Goal: Task Accomplishment & Management: Manage account settings

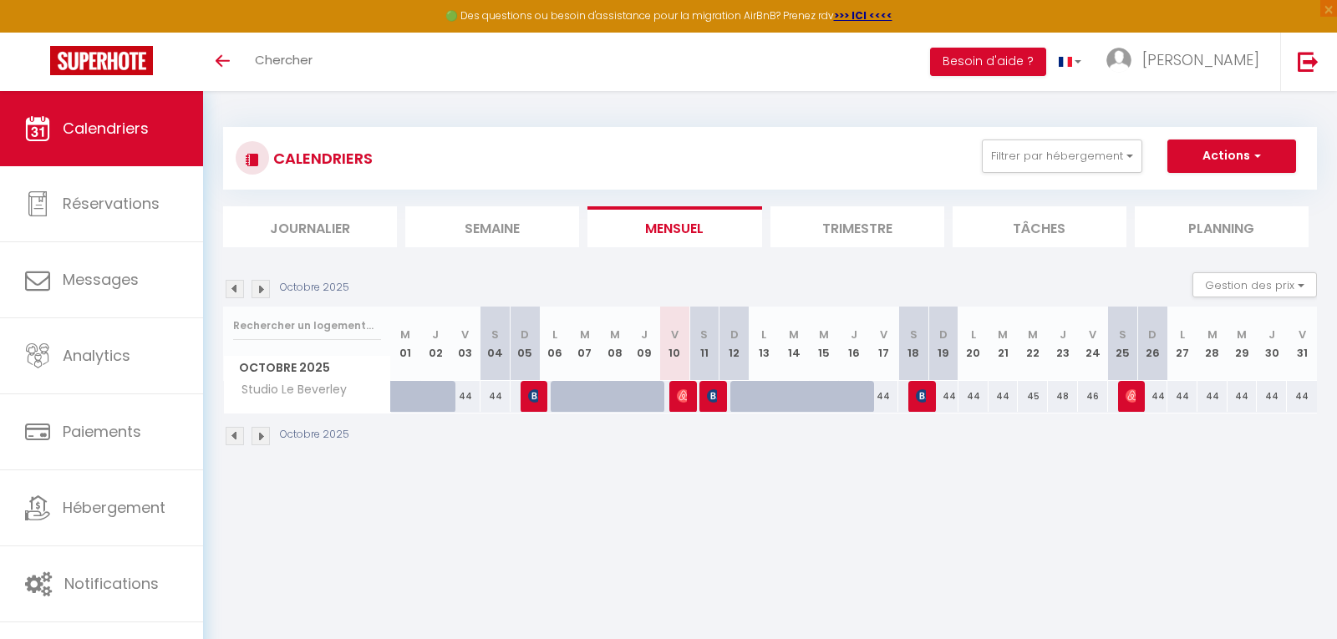
select select
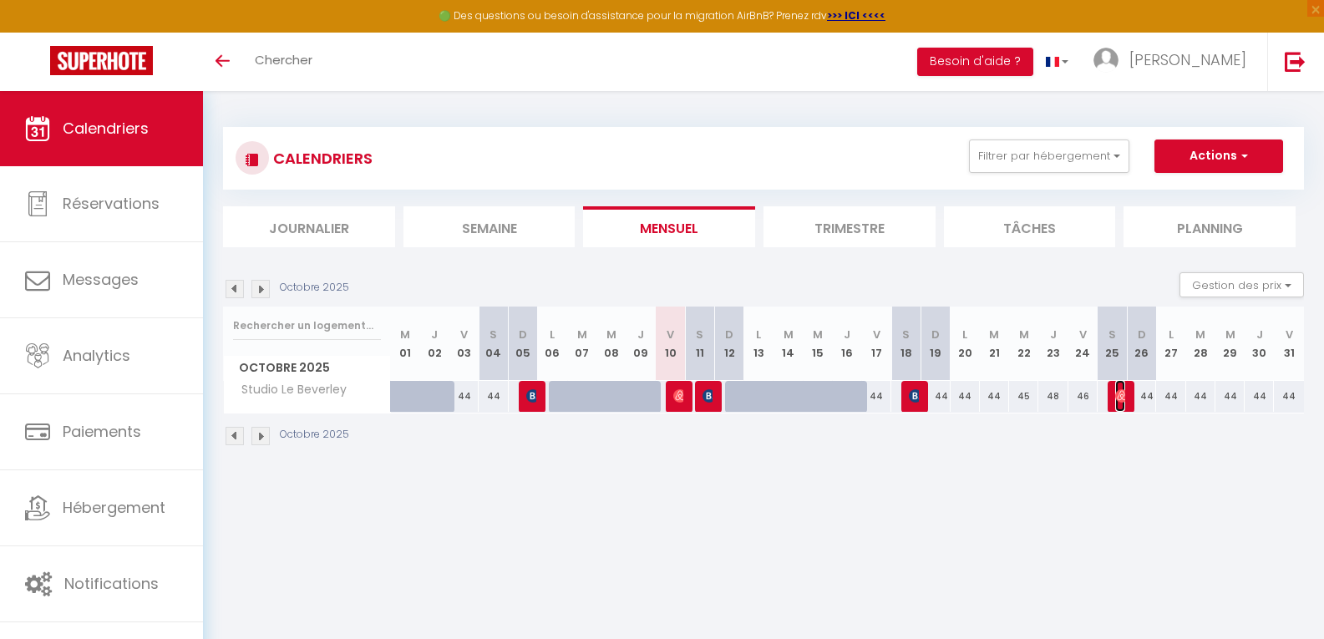
click at [1124, 394] on img at bounding box center [1121, 395] width 13 height 13
select select "OK"
select select "1"
select select "0"
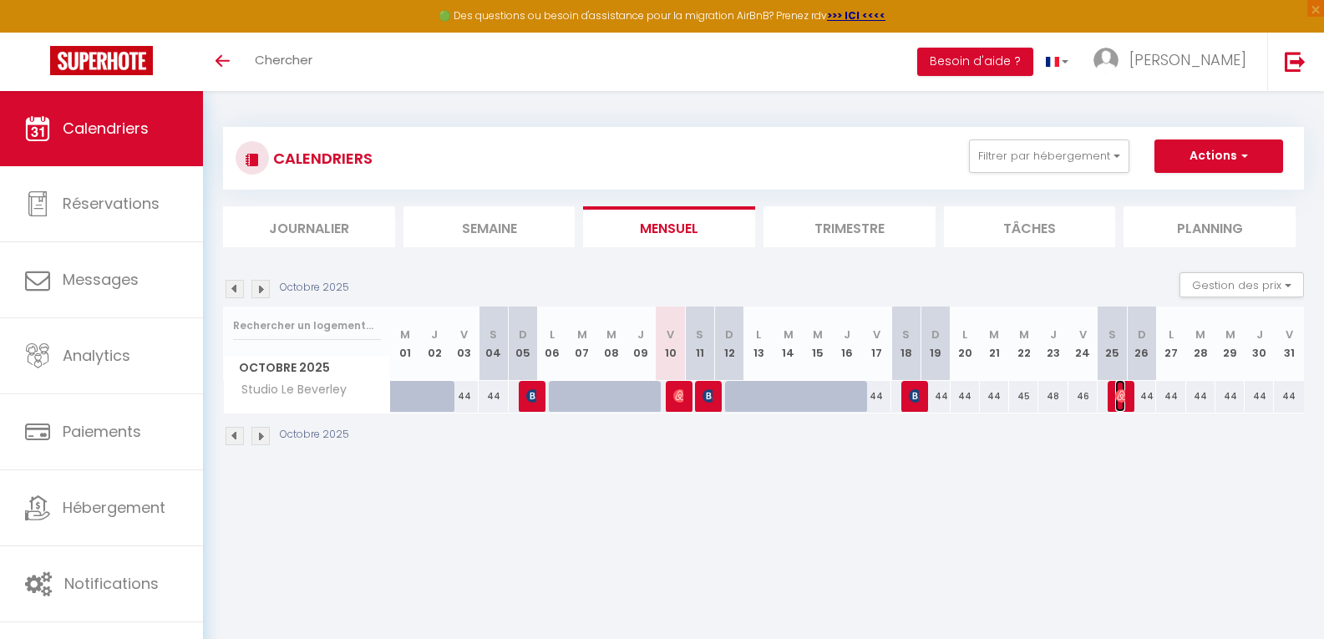
select select "1"
select select
select select "30566"
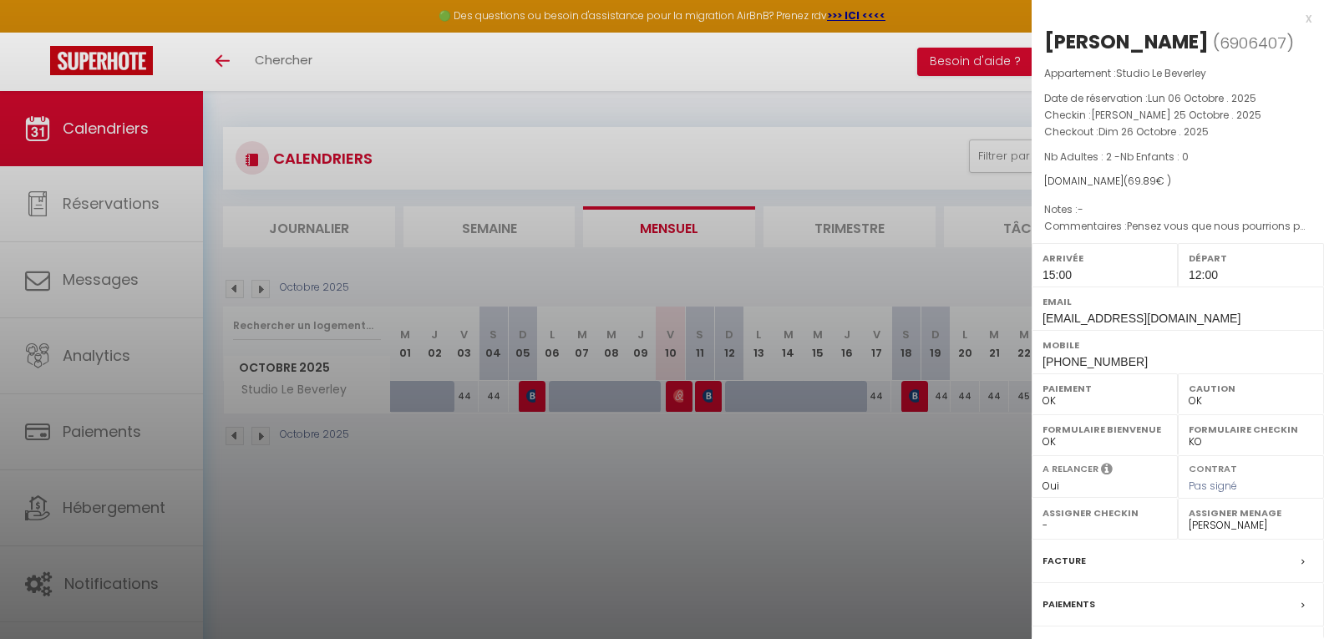
click at [725, 469] on div at bounding box center [662, 319] width 1324 height 639
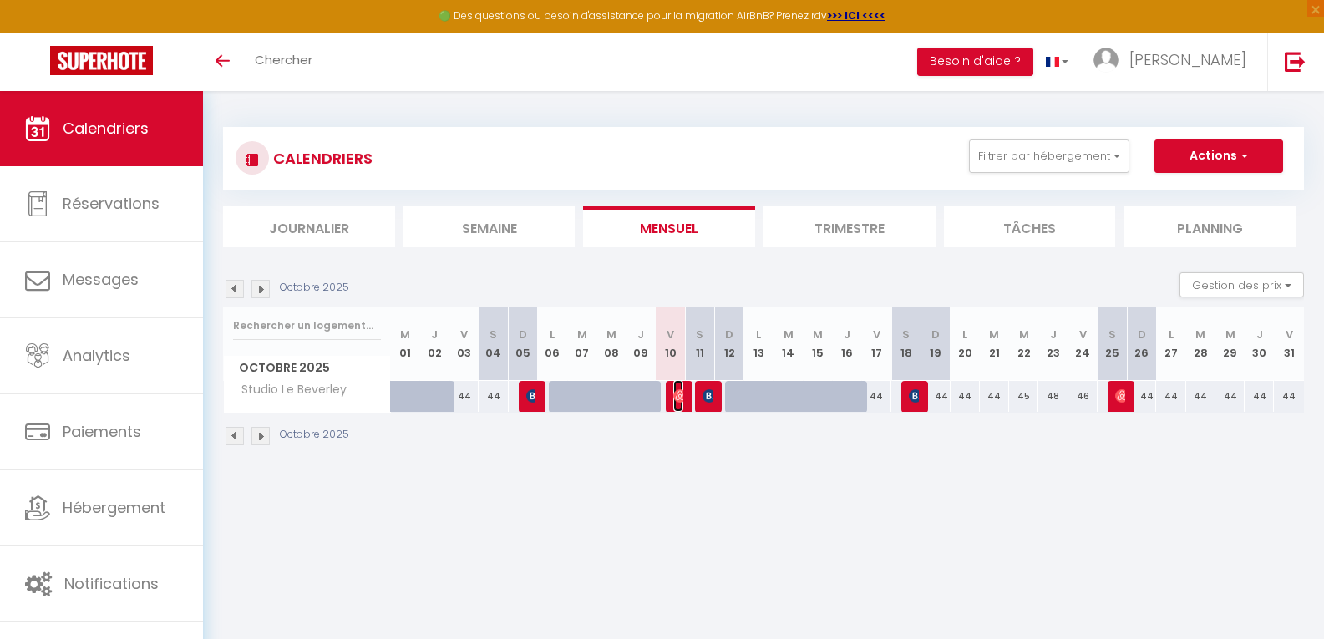
click at [674, 397] on img at bounding box center [679, 395] width 13 height 13
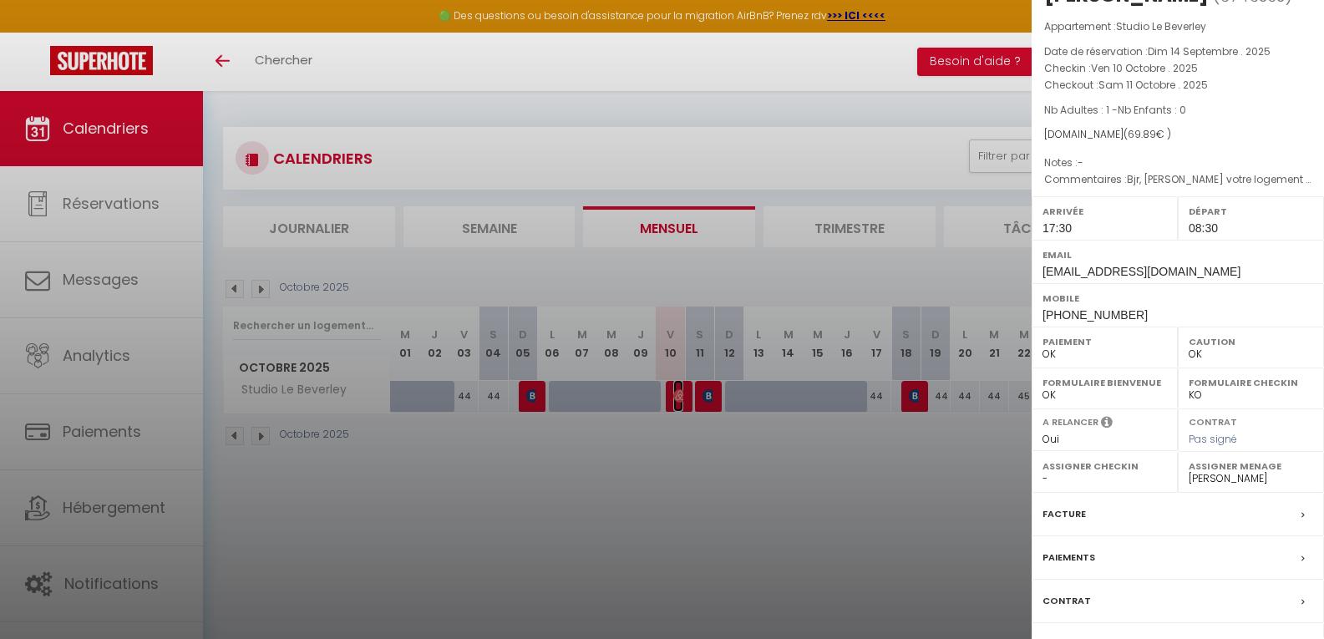
scroll to position [166, 0]
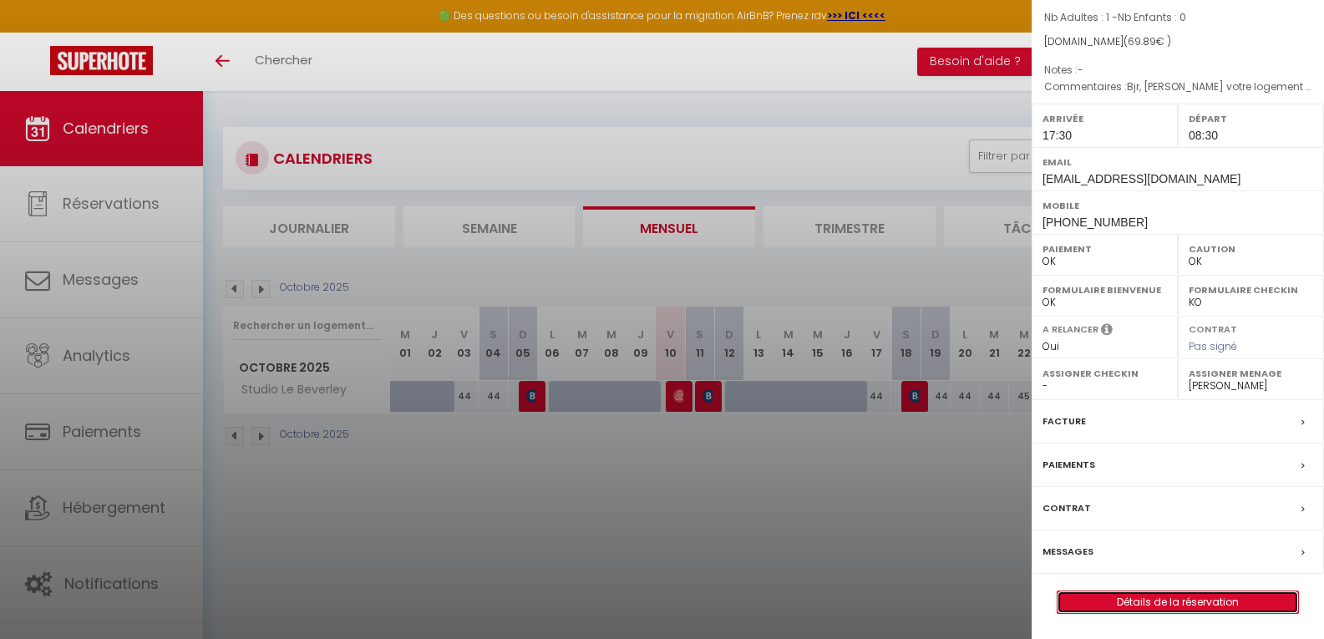
click at [1138, 598] on link "Détails de la réservation" at bounding box center [1178, 602] width 241 height 22
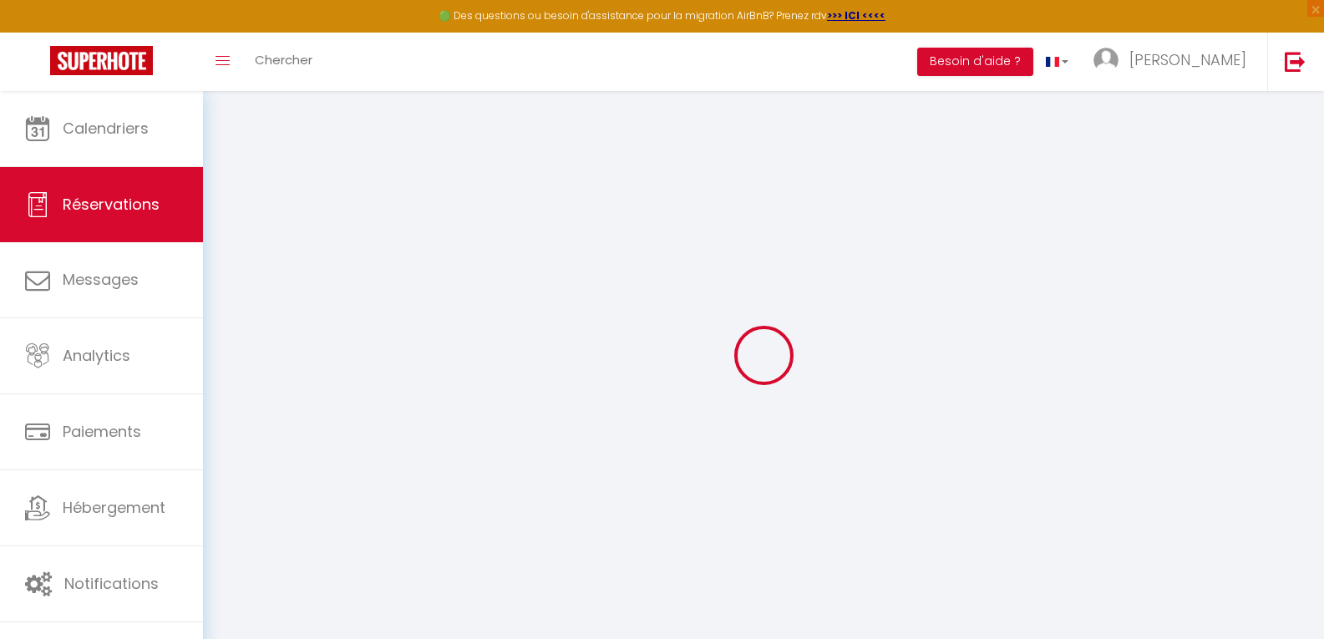
select select "not_cancelled"
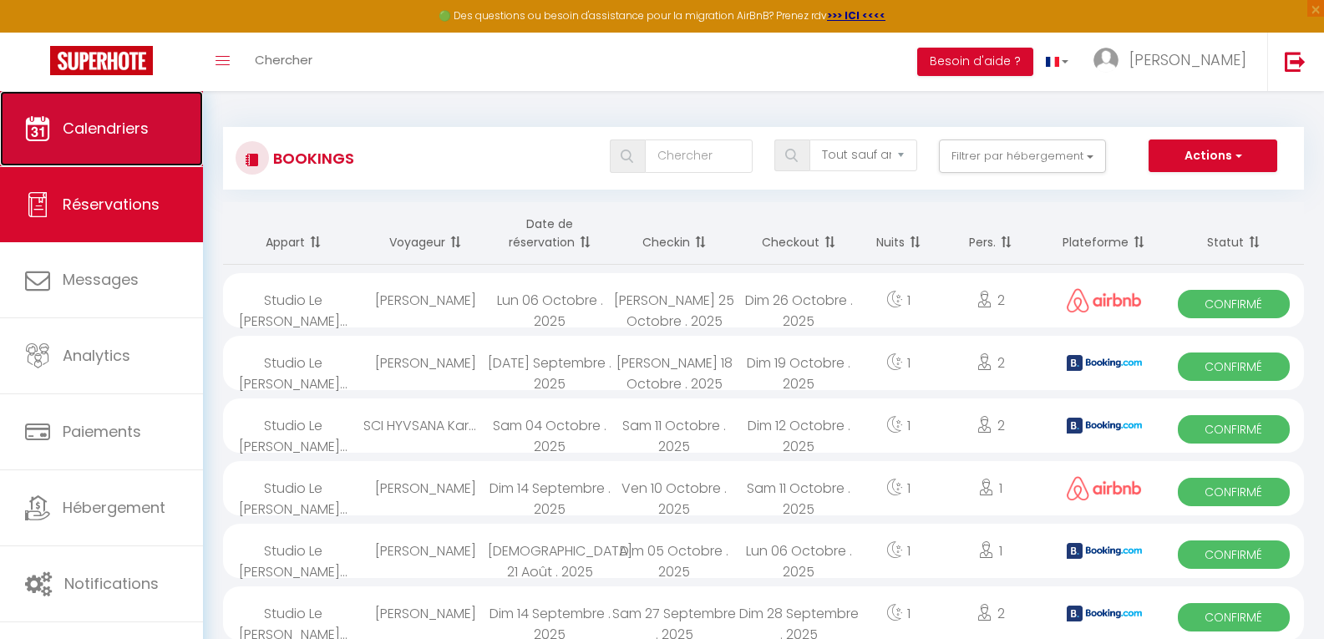
click at [142, 134] on span "Calendriers" at bounding box center [106, 128] width 86 height 21
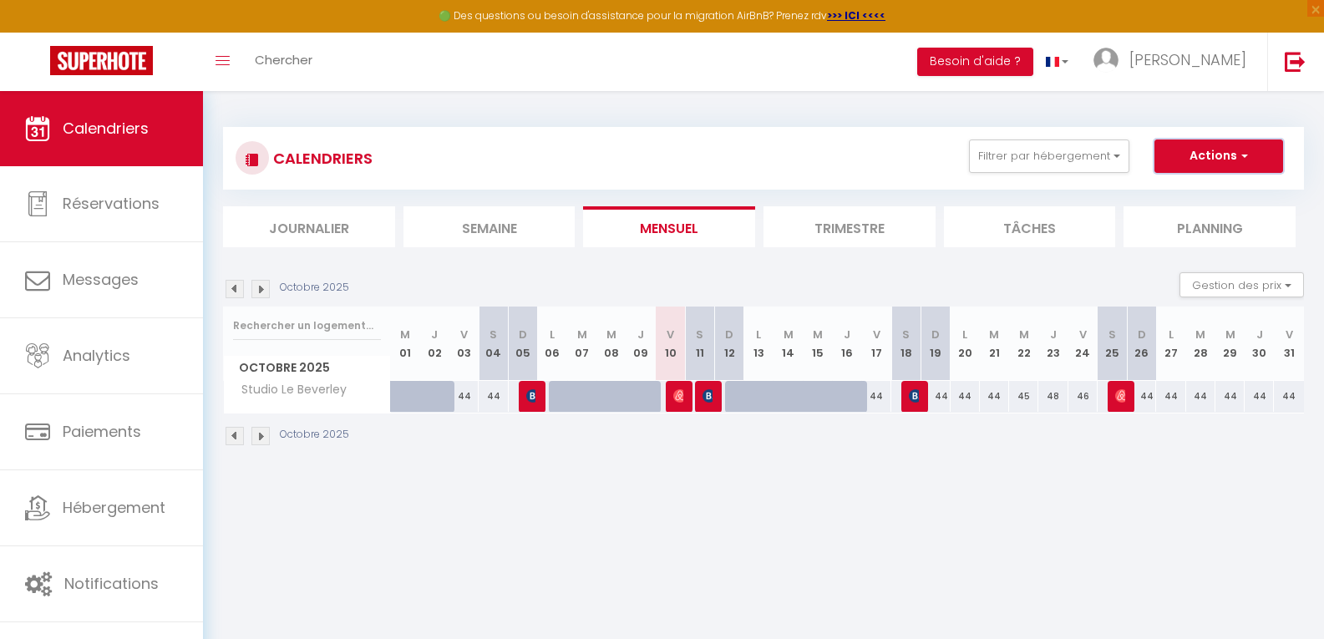
click at [1249, 163] on button "Actions" at bounding box center [1218, 155] width 129 height 33
click at [1194, 220] on link "Exporter les réservations" at bounding box center [1201, 219] width 145 height 25
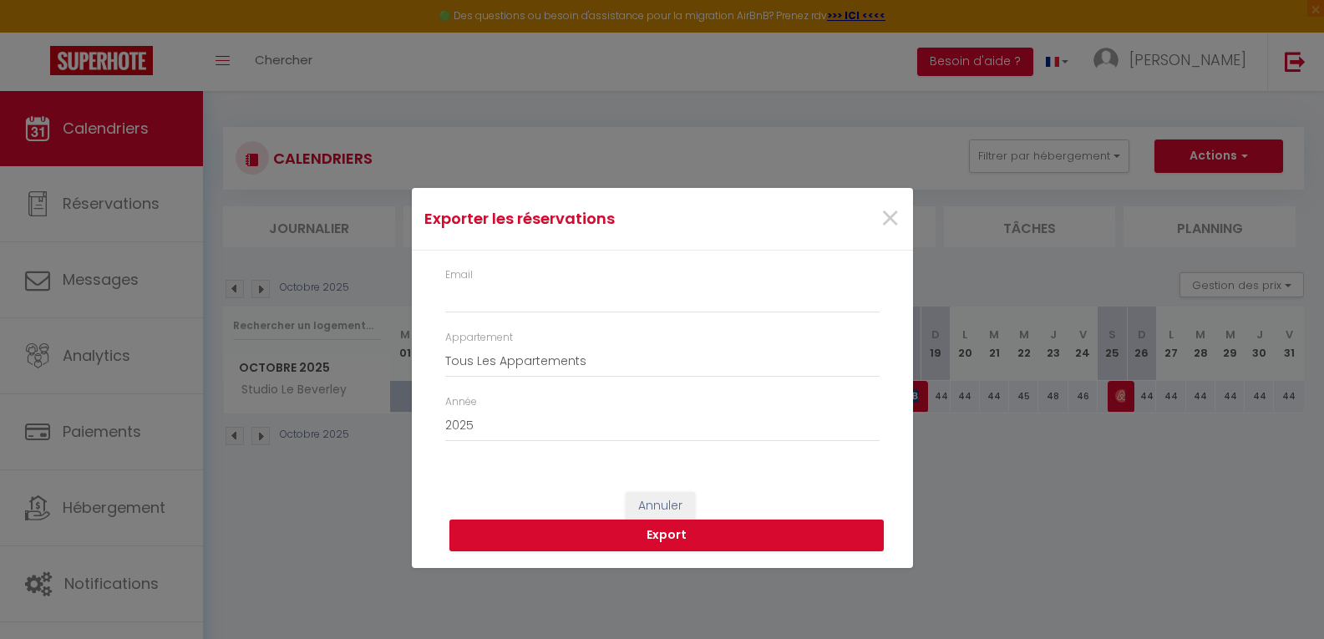
type input "[EMAIL_ADDRESS][DOMAIN_NAME]"
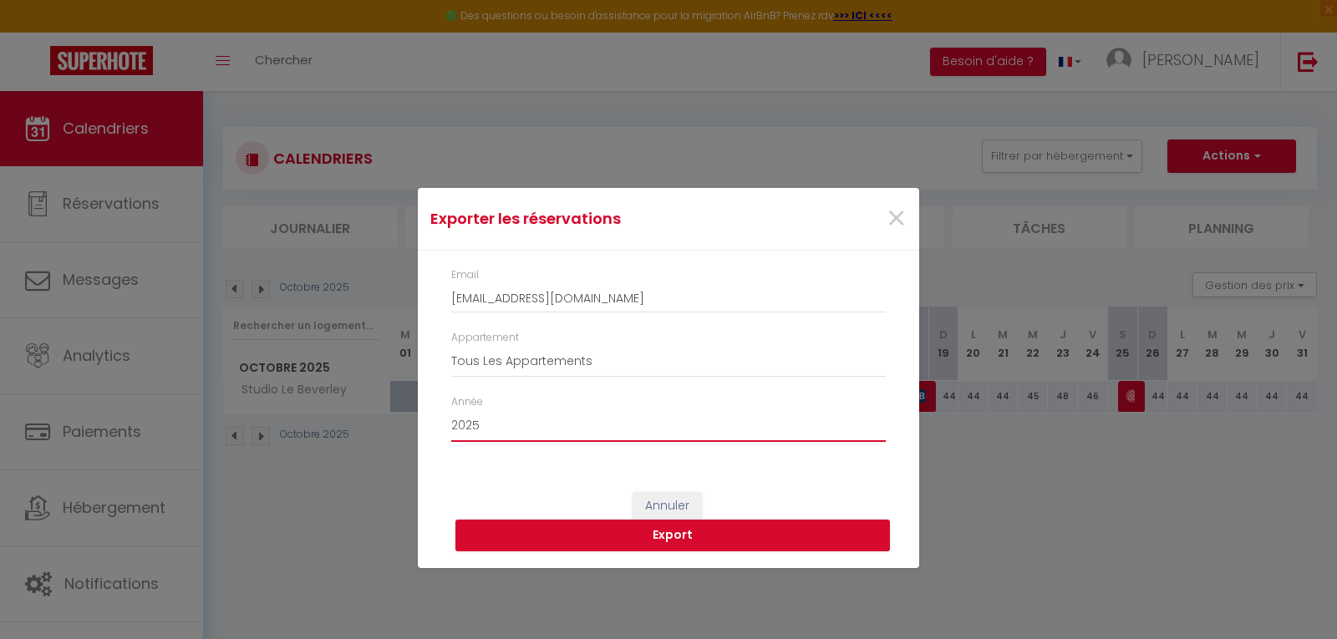
click at [519, 424] on select "2015 2016 2017 2018 2019 2020 2021 2022 2023 2024 2025 2026 2027 2028" at bounding box center [668, 426] width 434 height 32
click at [451, 410] on select "2015 2016 2017 2018 2019 2020 2021 2022 2023 2024 2025 2026 2027 2028" at bounding box center [668, 426] width 434 height 32
click at [649, 544] on button "Export" at bounding box center [672, 536] width 434 height 32
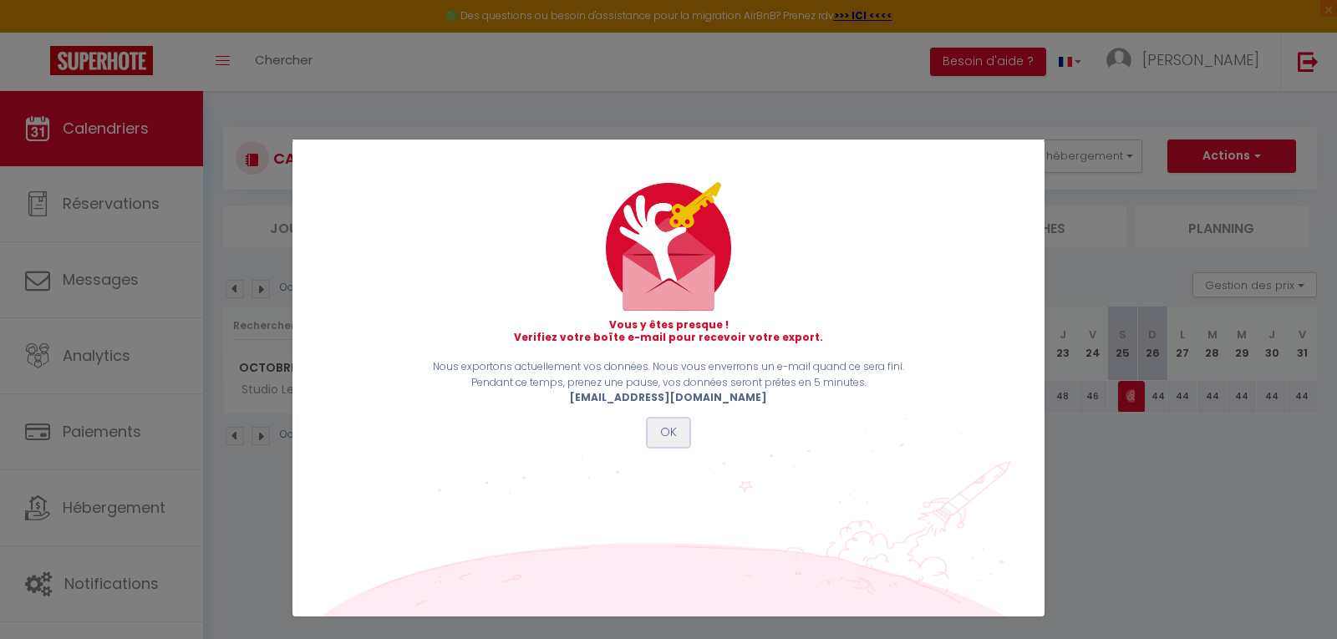
click at [673, 443] on button "OK" at bounding box center [668, 432] width 42 height 28
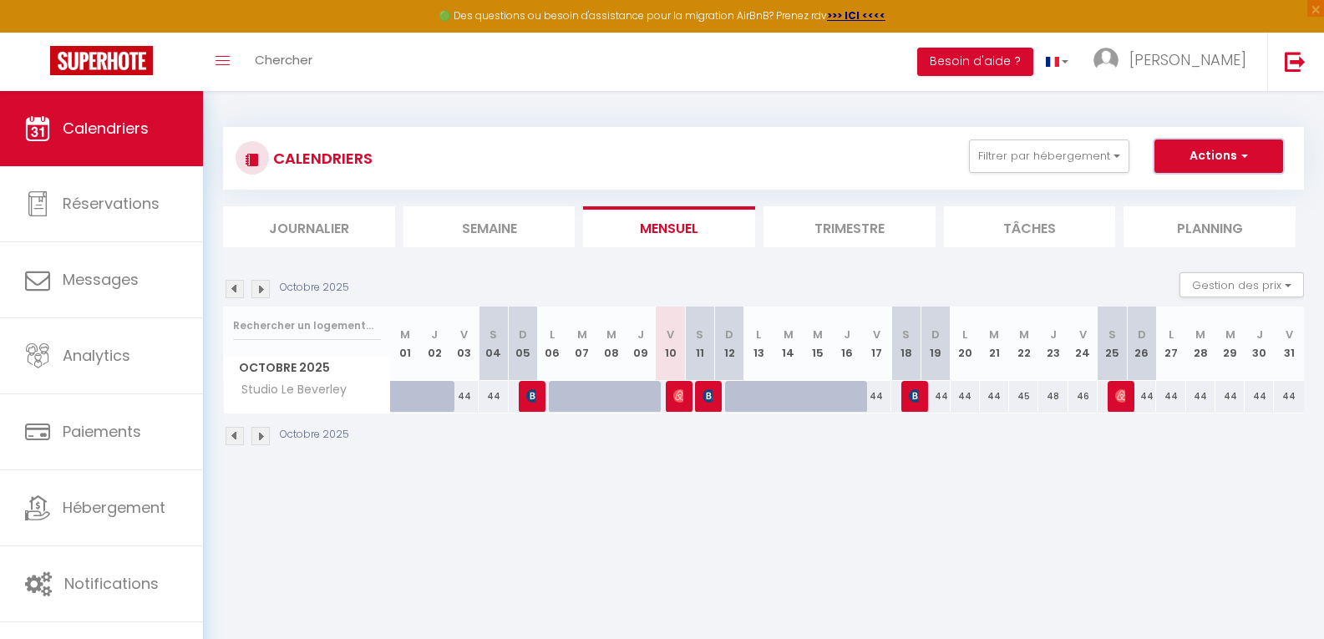
click at [1225, 159] on button "Actions" at bounding box center [1218, 155] width 129 height 33
click at [1178, 217] on link "Exporter les réservations" at bounding box center [1201, 219] width 145 height 25
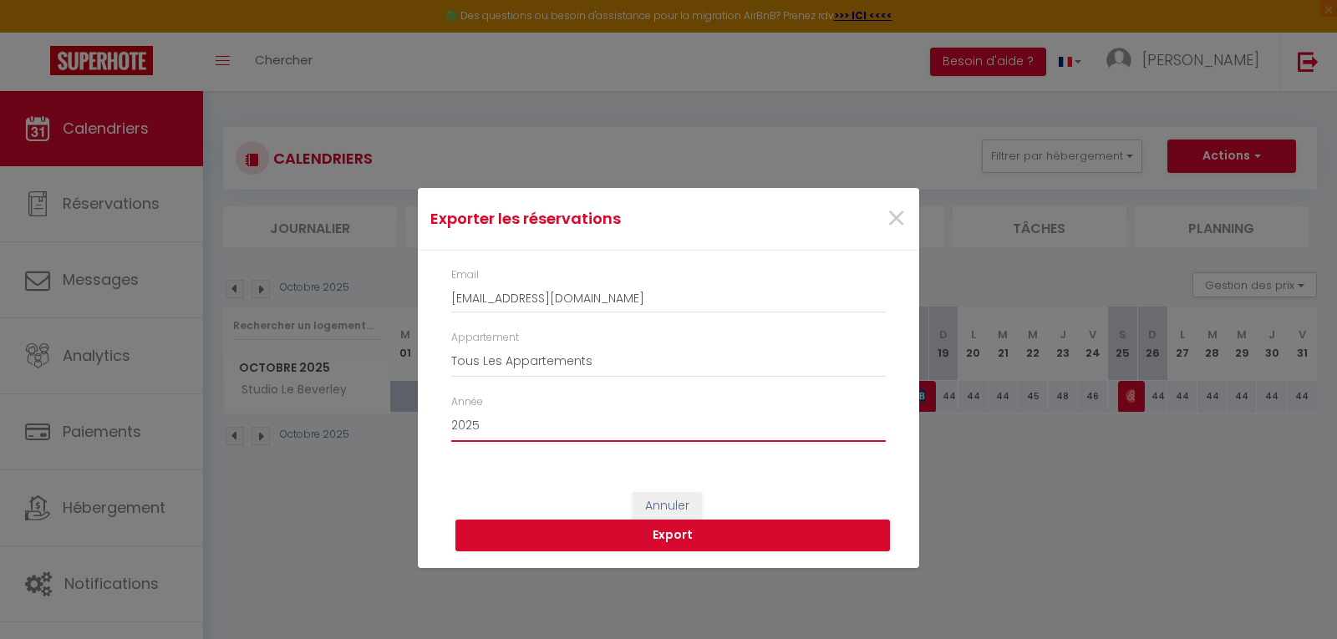
click at [628, 437] on select "2015 2016 2017 2018 2019 2020 2021 2022 2023 2024 2025 2026 2027 2028" at bounding box center [668, 426] width 434 height 32
select select "2026"
click at [451, 410] on select "2015 2016 2017 2018 2019 2020 2021 2022 2023 2024 2025 2026 2027 2028" at bounding box center [668, 426] width 434 height 32
click at [660, 530] on button "Export" at bounding box center [672, 536] width 434 height 32
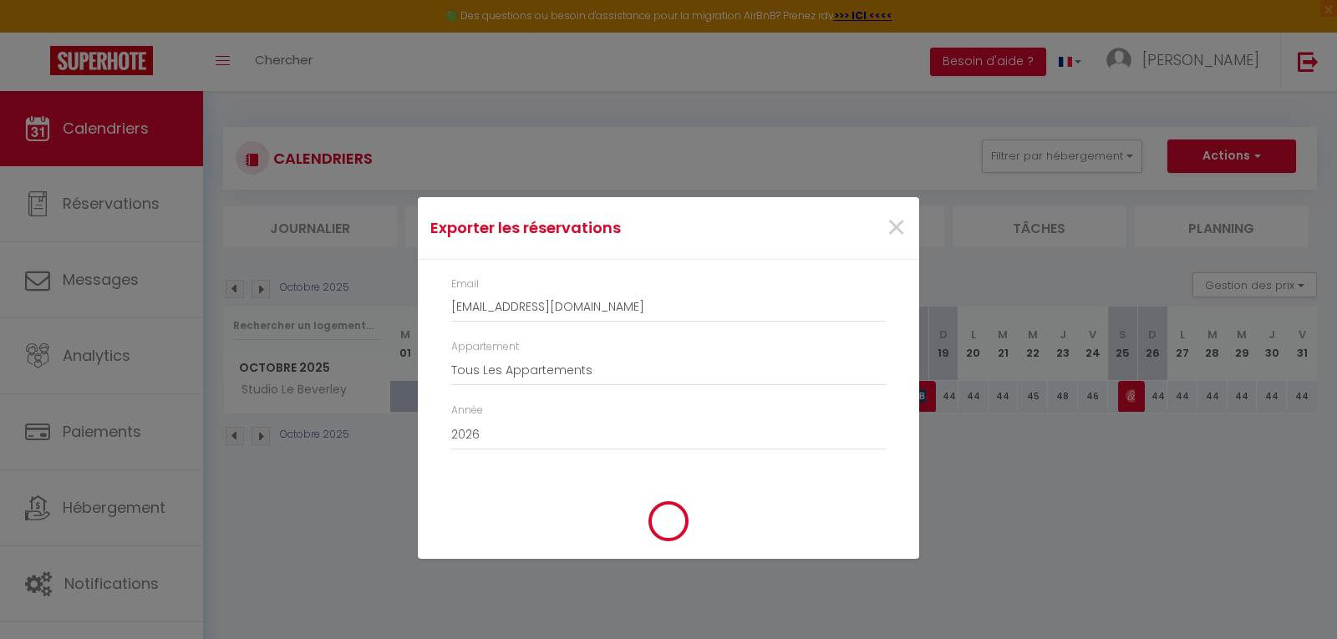
type input "[EMAIL_ADDRESS][DOMAIN_NAME]"
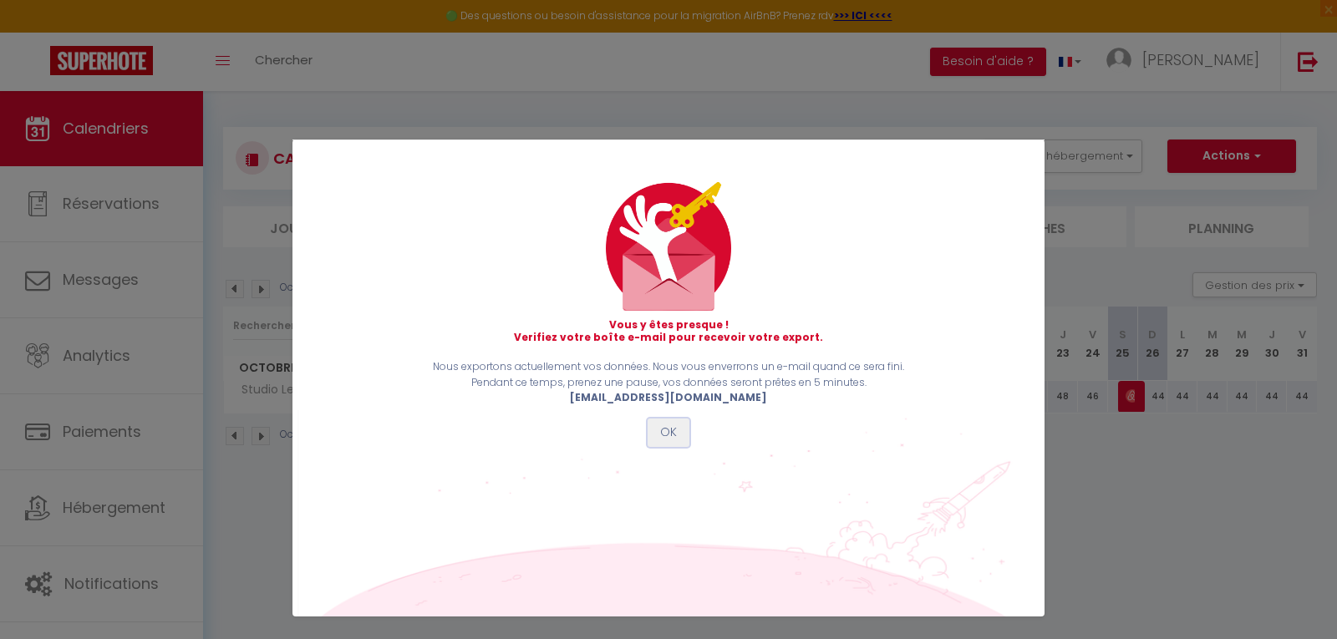
click at [670, 425] on button "OK" at bounding box center [668, 432] width 42 height 28
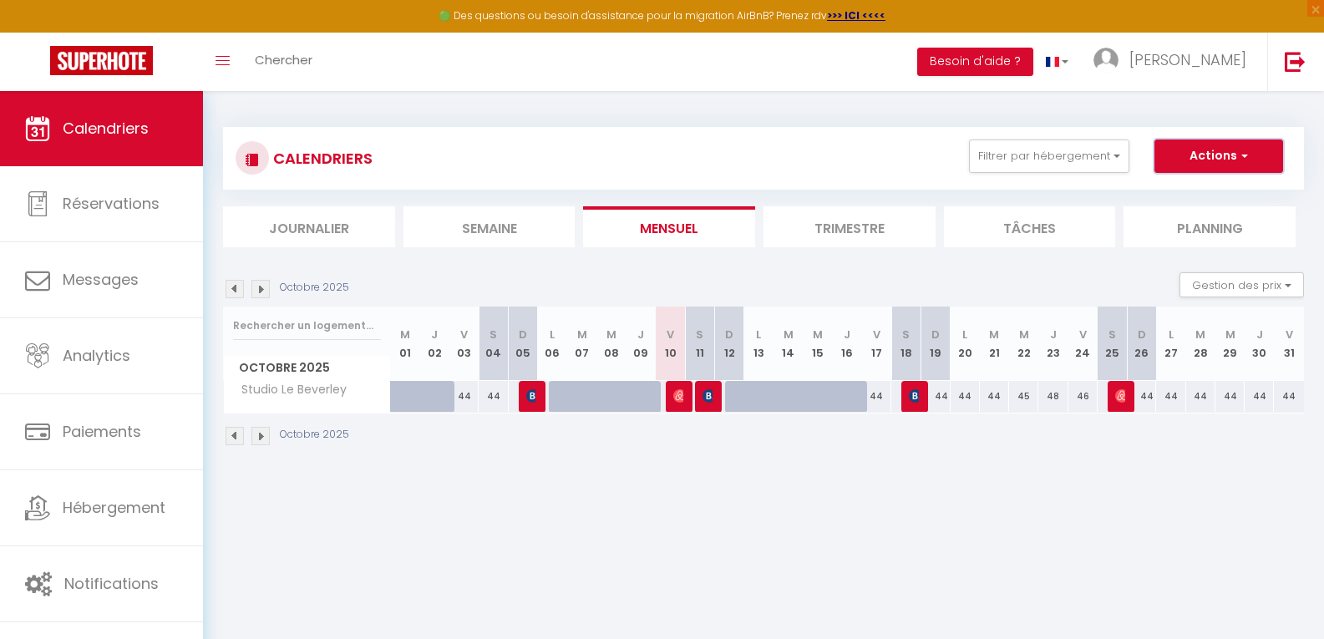
click at [1237, 143] on button "Actions" at bounding box center [1218, 155] width 129 height 33
click at [1186, 216] on link "Exporter les réservations" at bounding box center [1201, 219] width 145 height 25
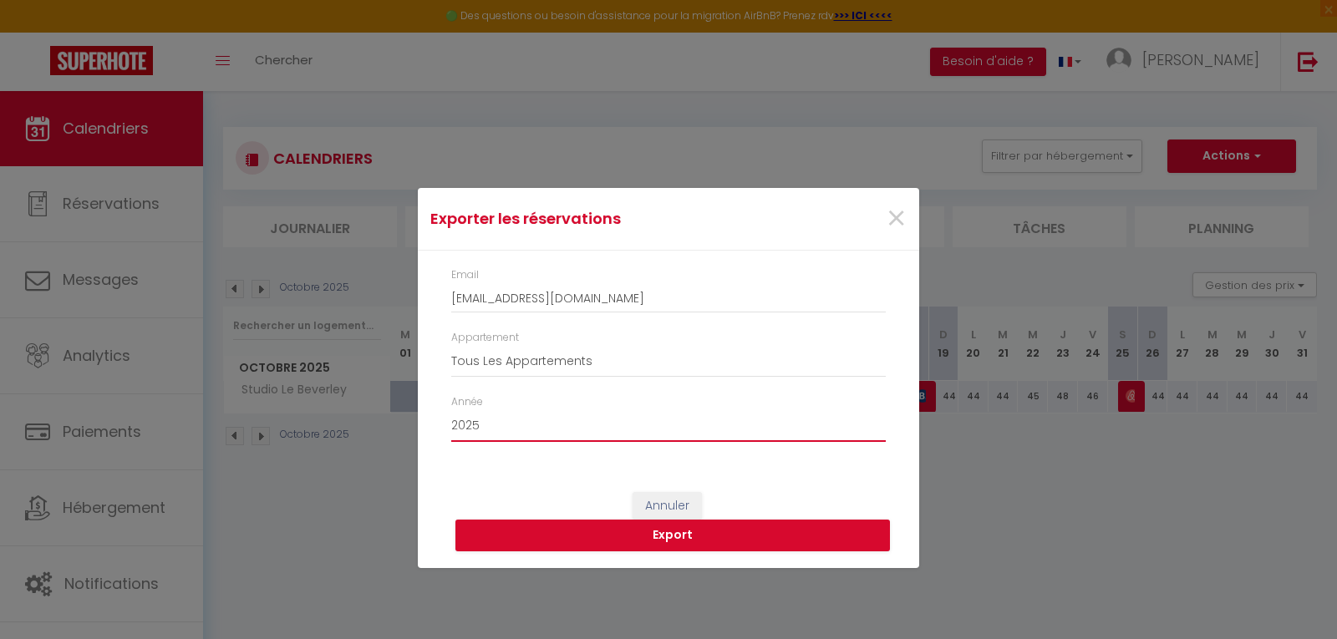
click at [622, 437] on select "2015 2016 2017 2018 2019 2020 2021 2022 2023 2024 2025 2026 2027 2028" at bounding box center [668, 426] width 434 height 32
select select "2027"
click at [451, 410] on select "2015 2016 2017 2018 2019 2020 2021 2022 2023 2024 2025 2026 2027 2028" at bounding box center [668, 426] width 434 height 32
click at [673, 542] on button "Export" at bounding box center [672, 536] width 434 height 32
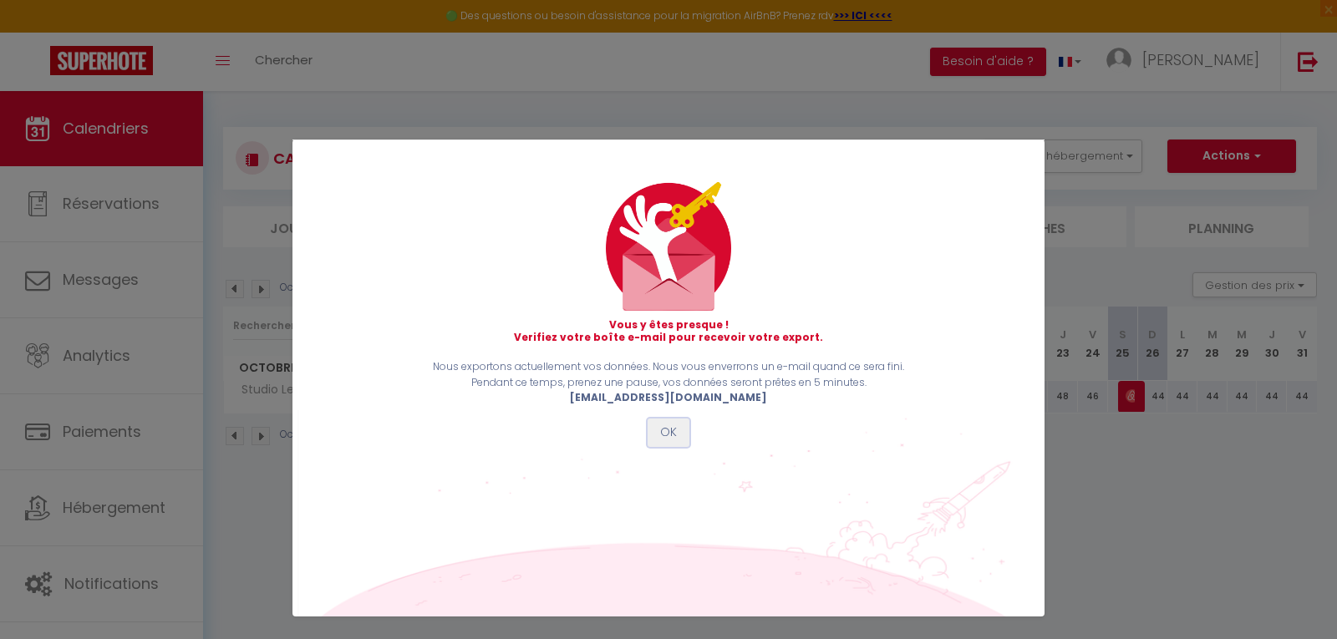
click at [677, 433] on button "OK" at bounding box center [668, 432] width 42 height 28
